Goal: Task Accomplishment & Management: Manage account settings

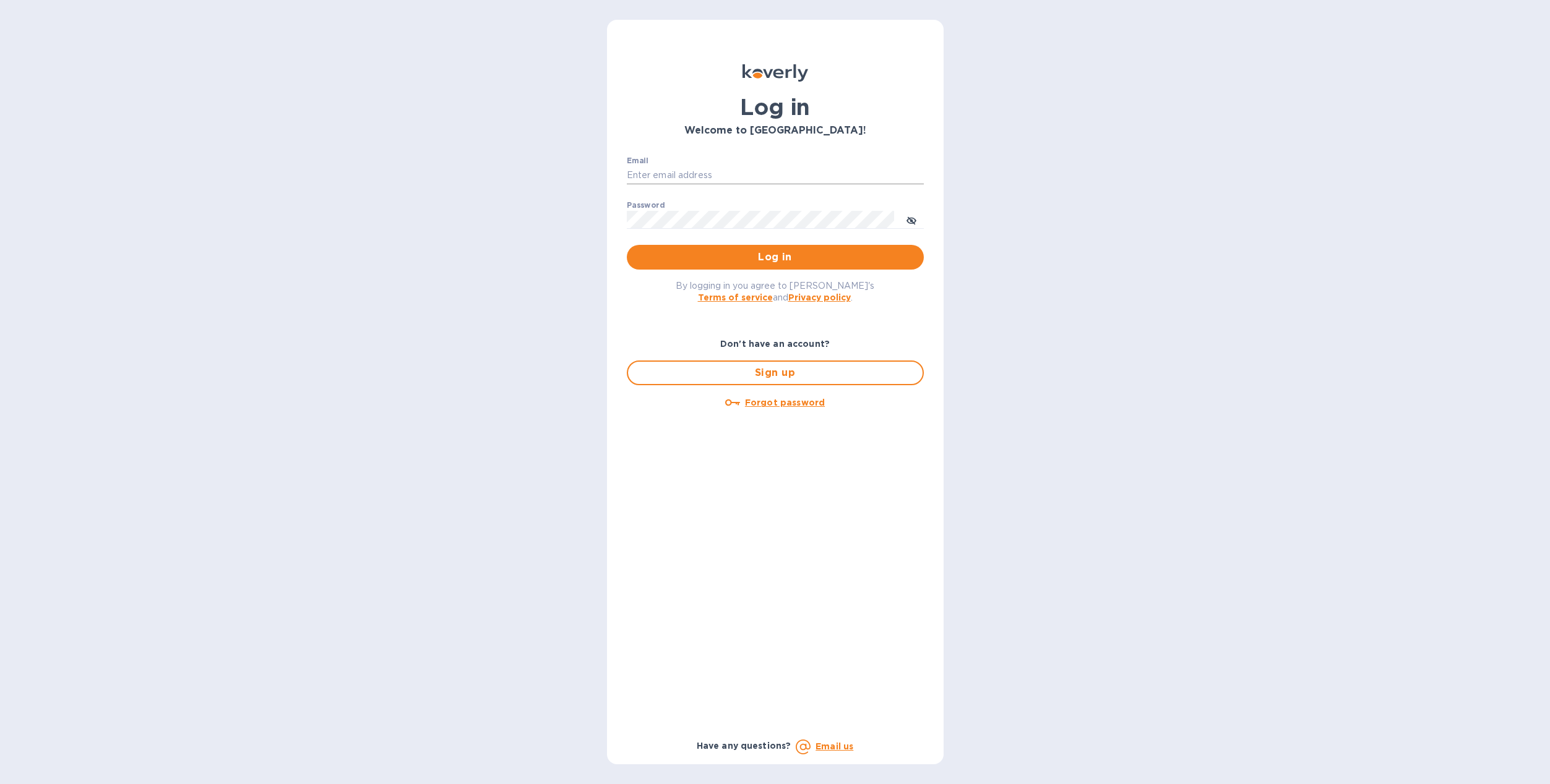
click at [737, 174] on input "Email" at bounding box center [775, 175] width 297 height 19
type input "[PERSON_NAME][EMAIL_ADDRESS][PERSON_NAME][DOMAIN_NAME]"
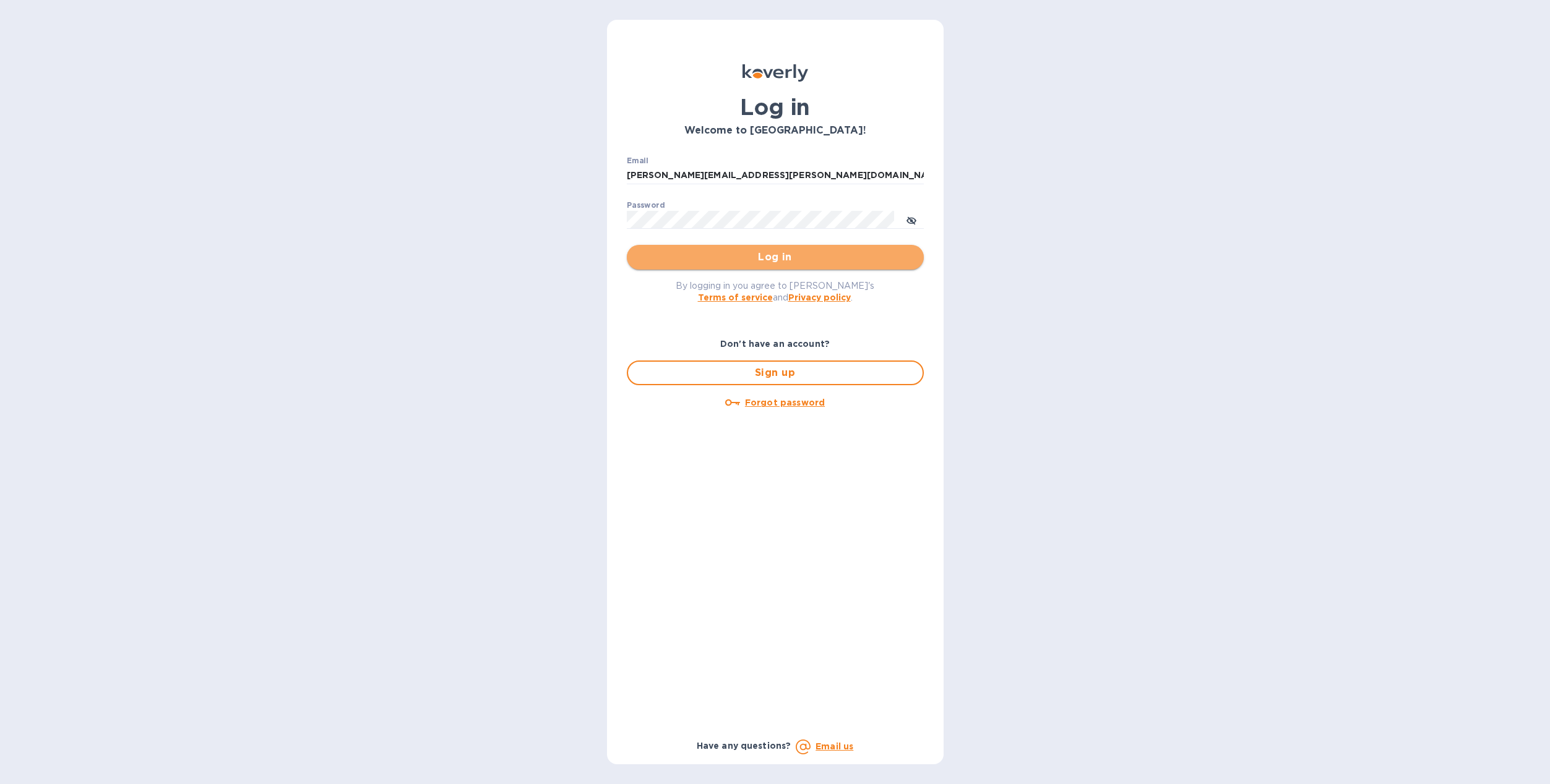
click at [744, 269] on button "Log in" at bounding box center [775, 257] width 297 height 25
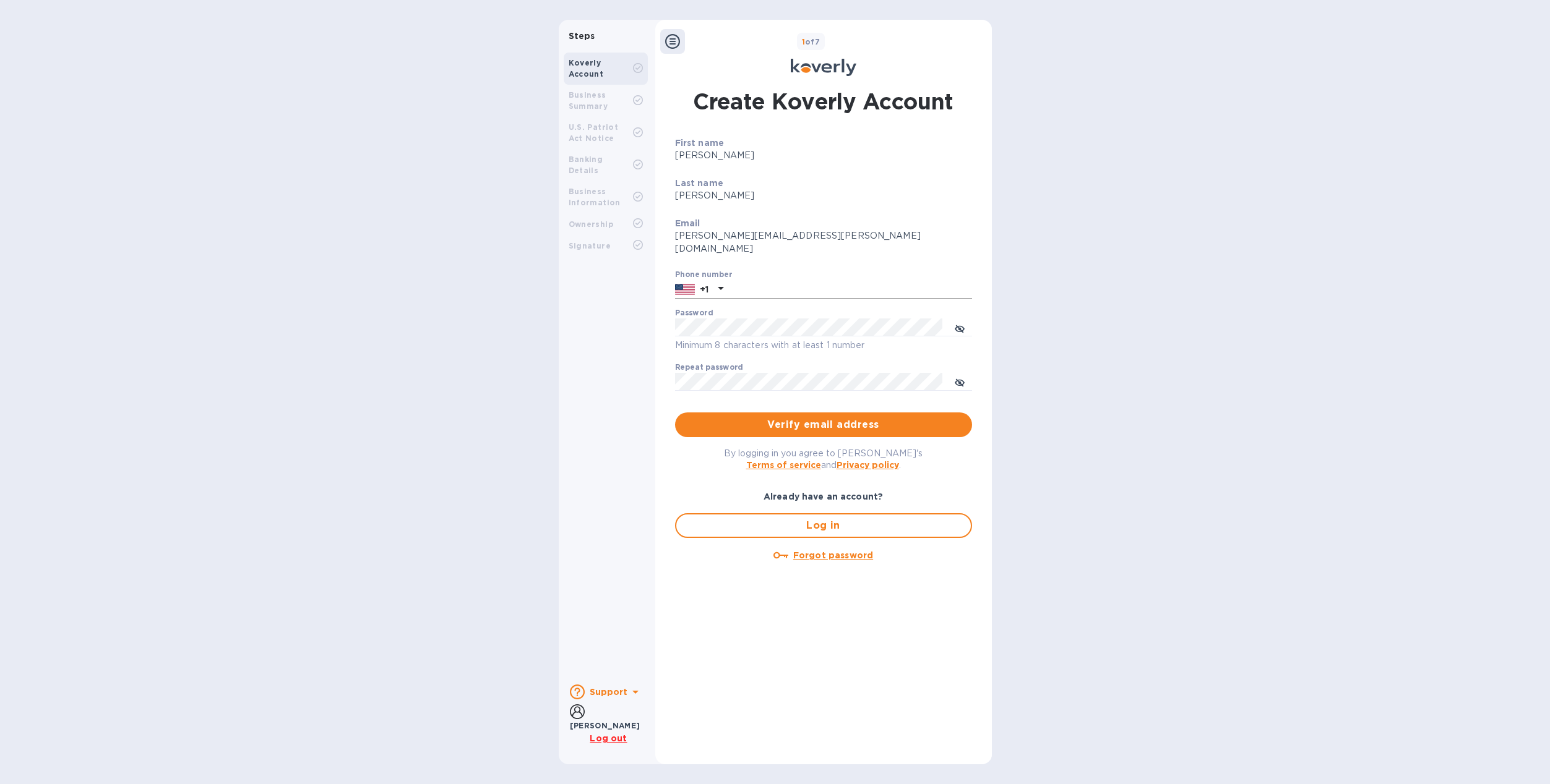
click at [735, 280] on input "text" at bounding box center [850, 289] width 244 height 19
type input "7143104671"
click at [787, 417] on span "Verify email address" at bounding box center [823, 425] width 277 height 15
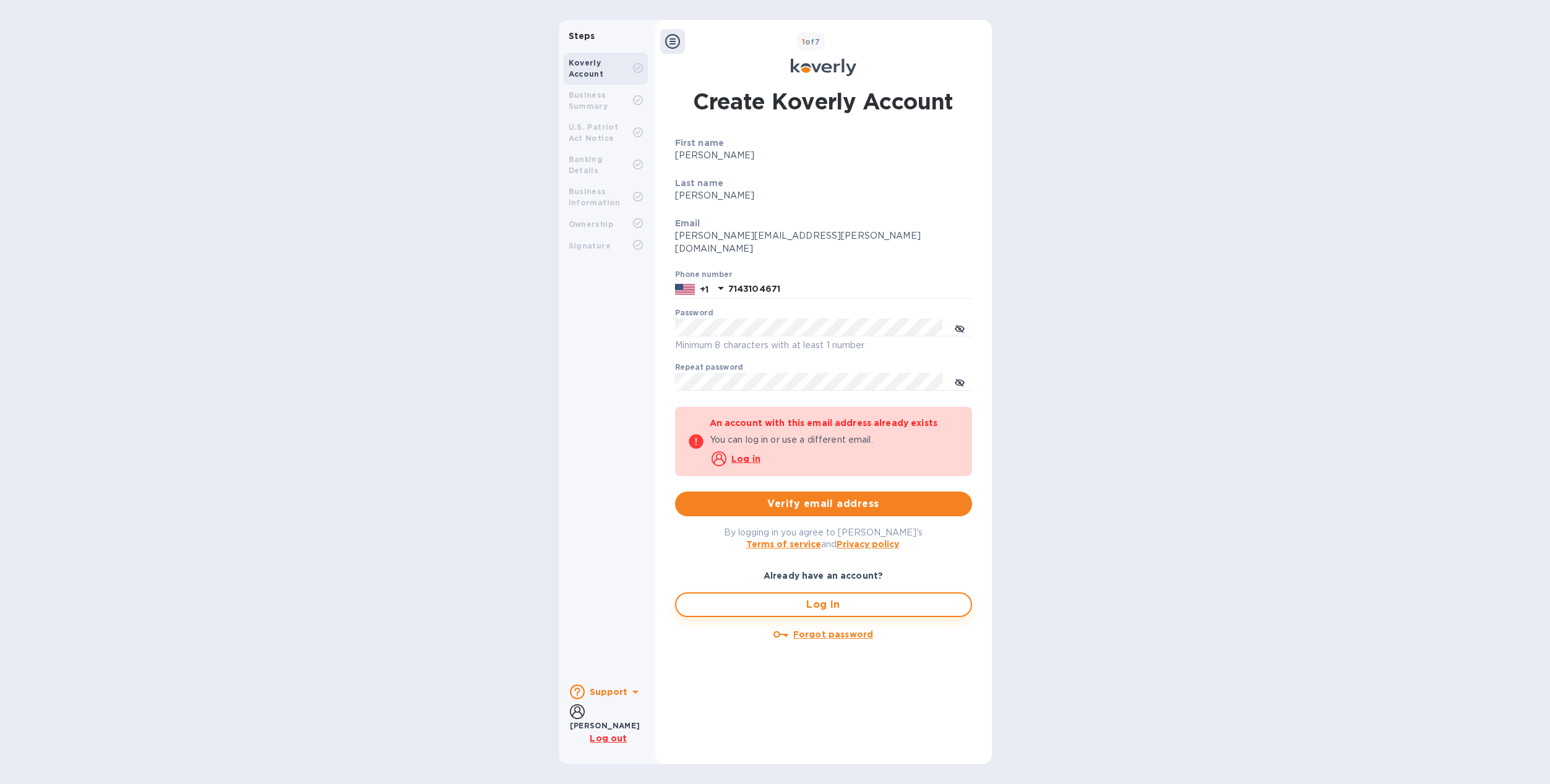
click at [834, 598] on span "Log in" at bounding box center [823, 605] width 275 height 15
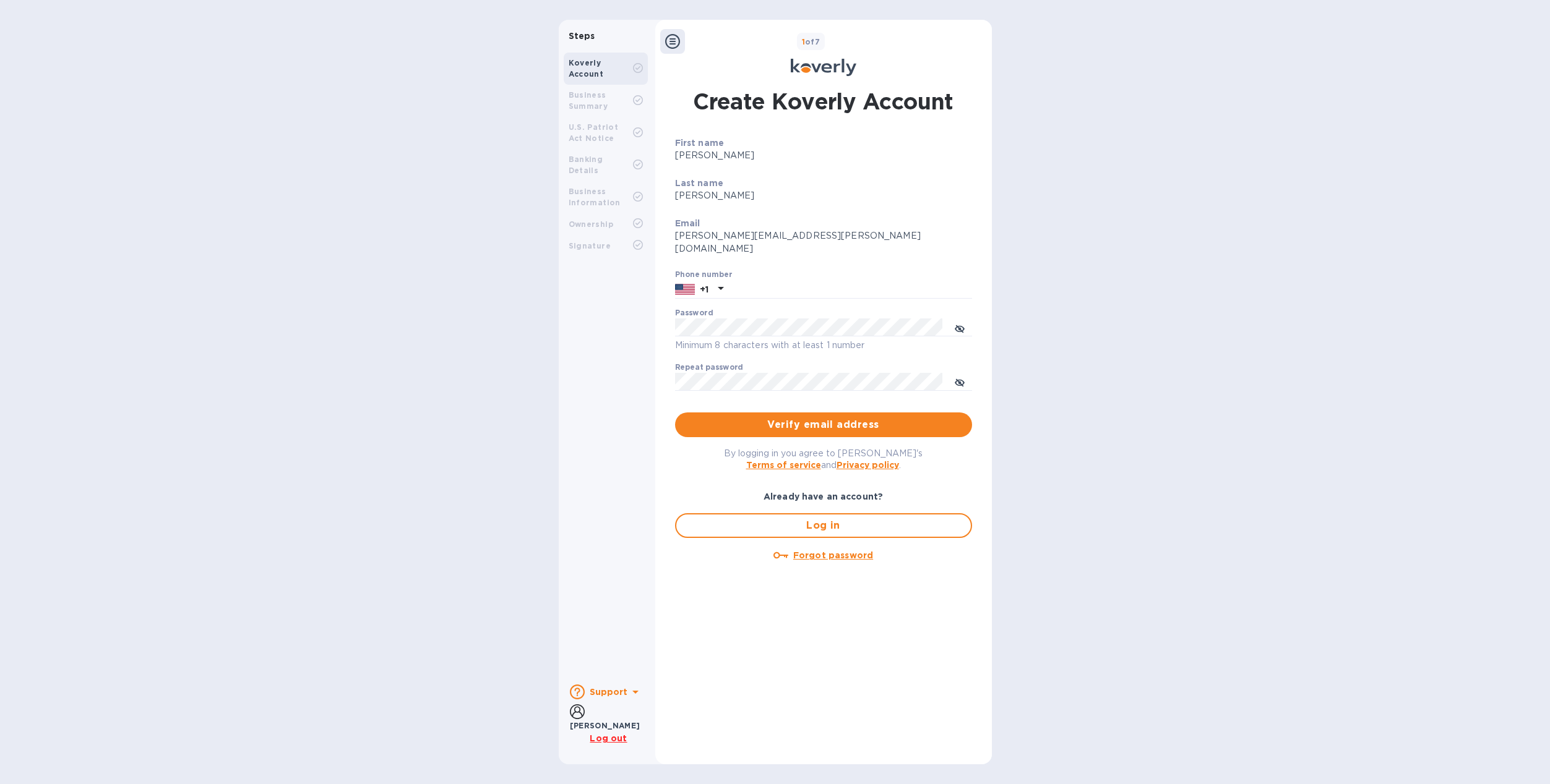
click at [591, 67] on div "Koverly Account" at bounding box center [601, 69] width 64 height 22
click at [808, 518] on span "Log in" at bounding box center [823, 526] width 275 height 15
click at [838, 518] on span "Log in" at bounding box center [823, 526] width 275 height 15
